Goal: Transaction & Acquisition: Purchase product/service

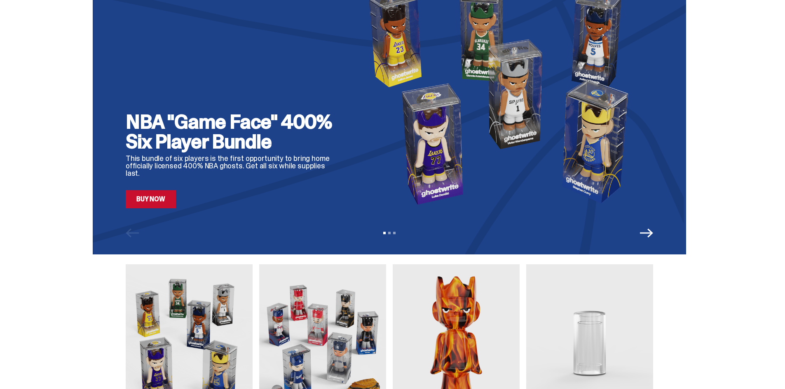
scroll to position [41, 0]
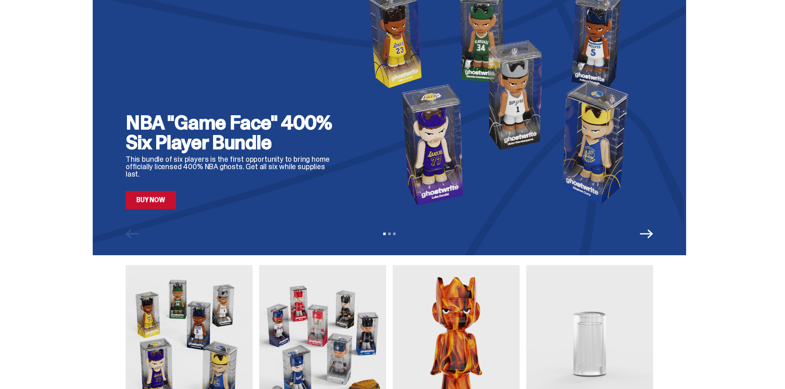
click at [651, 235] on icon "Next" at bounding box center [646, 233] width 13 height 13
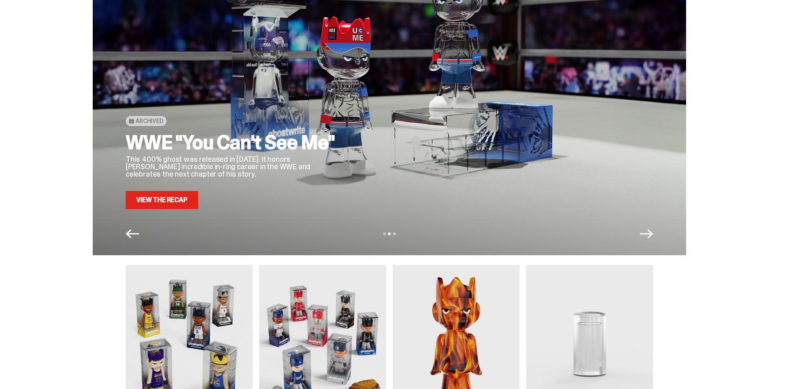
scroll to position [0, 0]
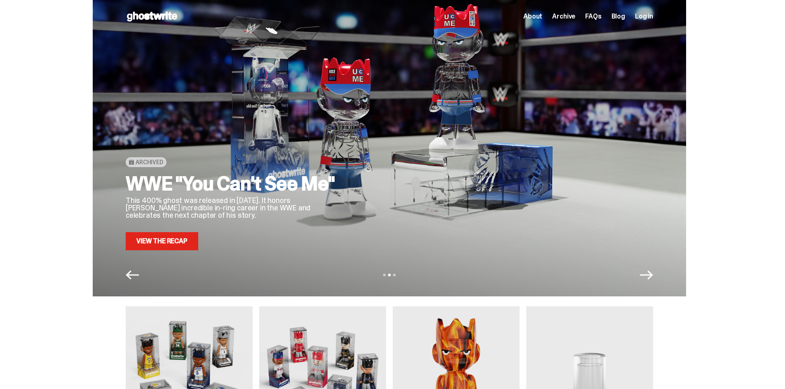
click at [649, 279] on icon "Next" at bounding box center [646, 275] width 13 height 13
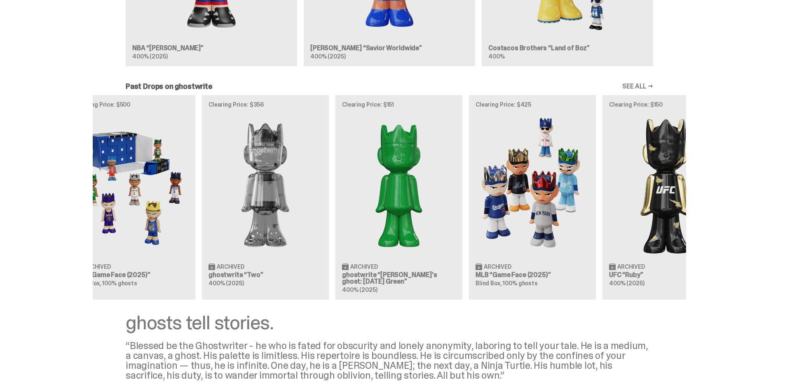
scroll to position [0, 267]
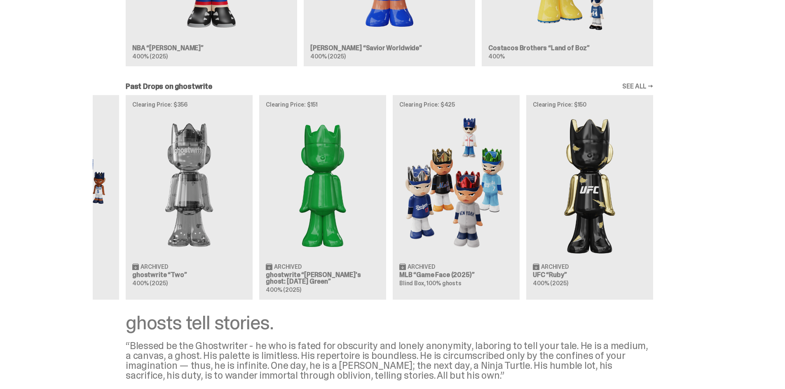
click at [263, 215] on div "Clearing Price: $441 Archived WWE [PERSON_NAME] “You Can't See Me” 400% (2025) …" at bounding box center [389, 197] width 593 height 204
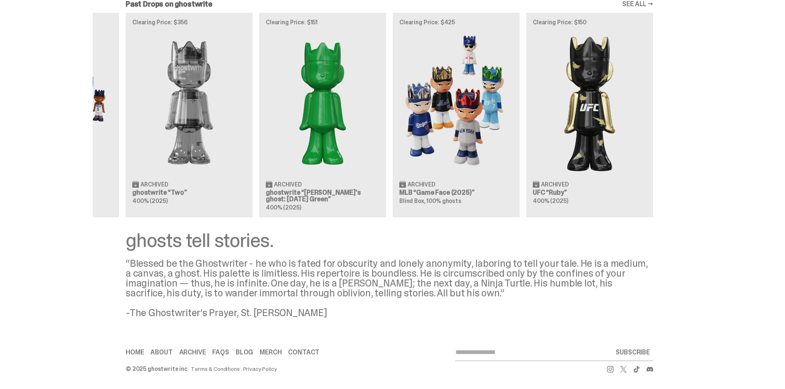
scroll to position [456, 0]
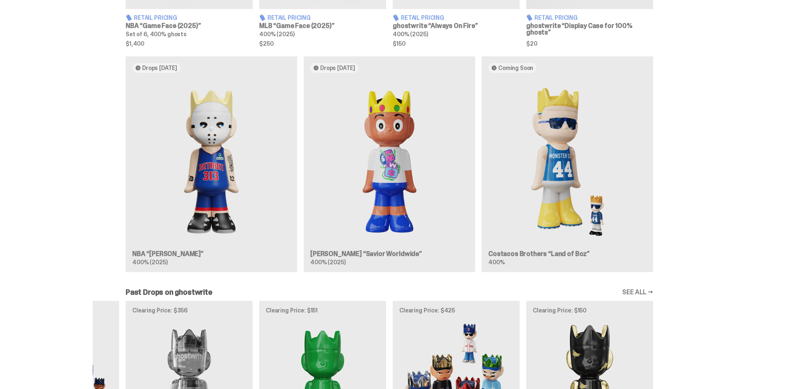
click at [686, 203] on div "Drops [DATE] NBA “[PERSON_NAME]” 400% (2025) Drops [DATE] [PERSON_NAME] “Savior…" at bounding box center [389, 167] width 593 height 223
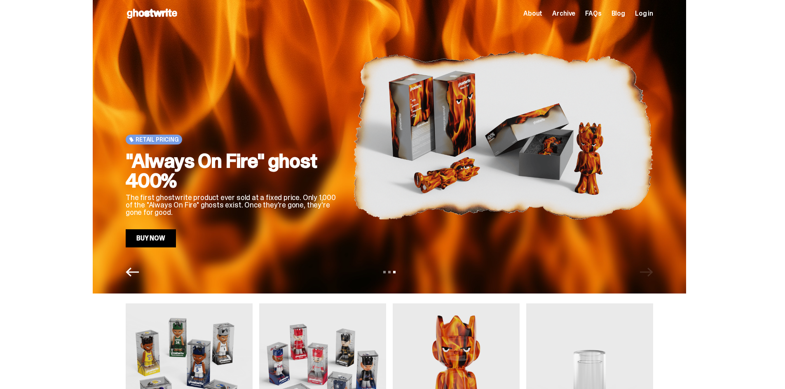
scroll to position [0, 0]
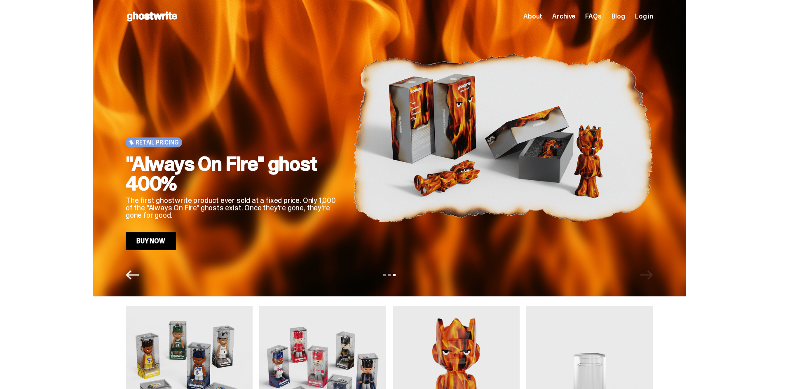
click at [158, 16] on use at bounding box center [152, 17] width 50 height 10
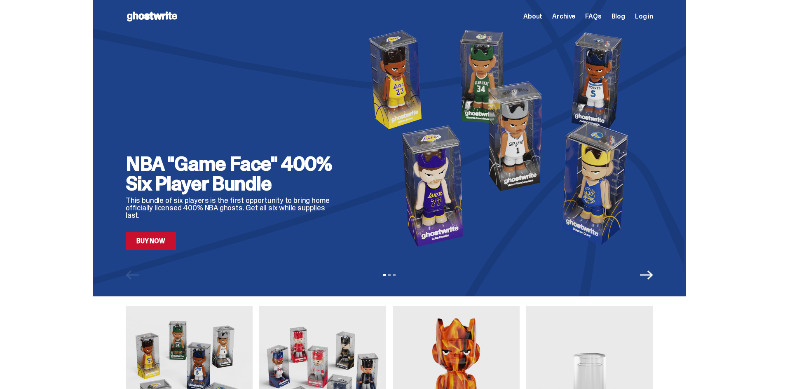
click at [166, 242] on link "Buy Now" at bounding box center [151, 241] width 50 height 18
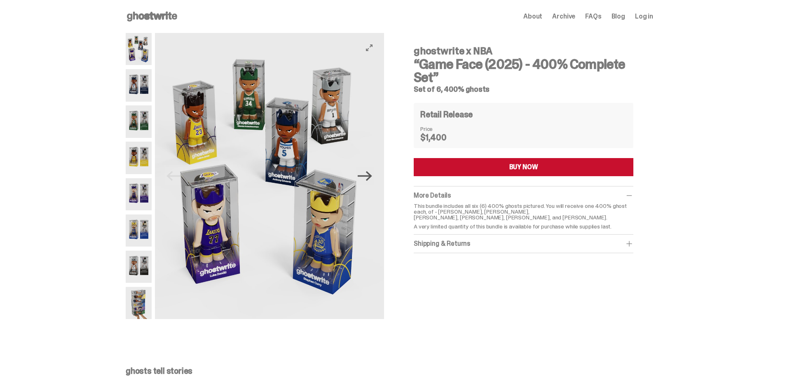
click at [372, 180] on icon "Next" at bounding box center [365, 176] width 14 height 14
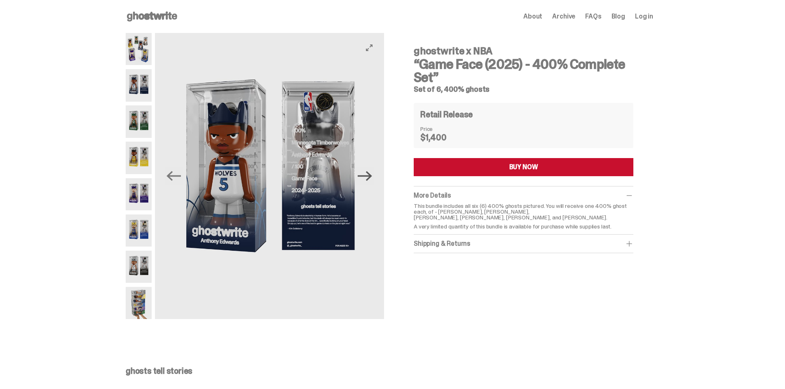
click at [372, 180] on icon "Next" at bounding box center [365, 176] width 14 height 14
